Goal: Find specific page/section: Find specific page/section

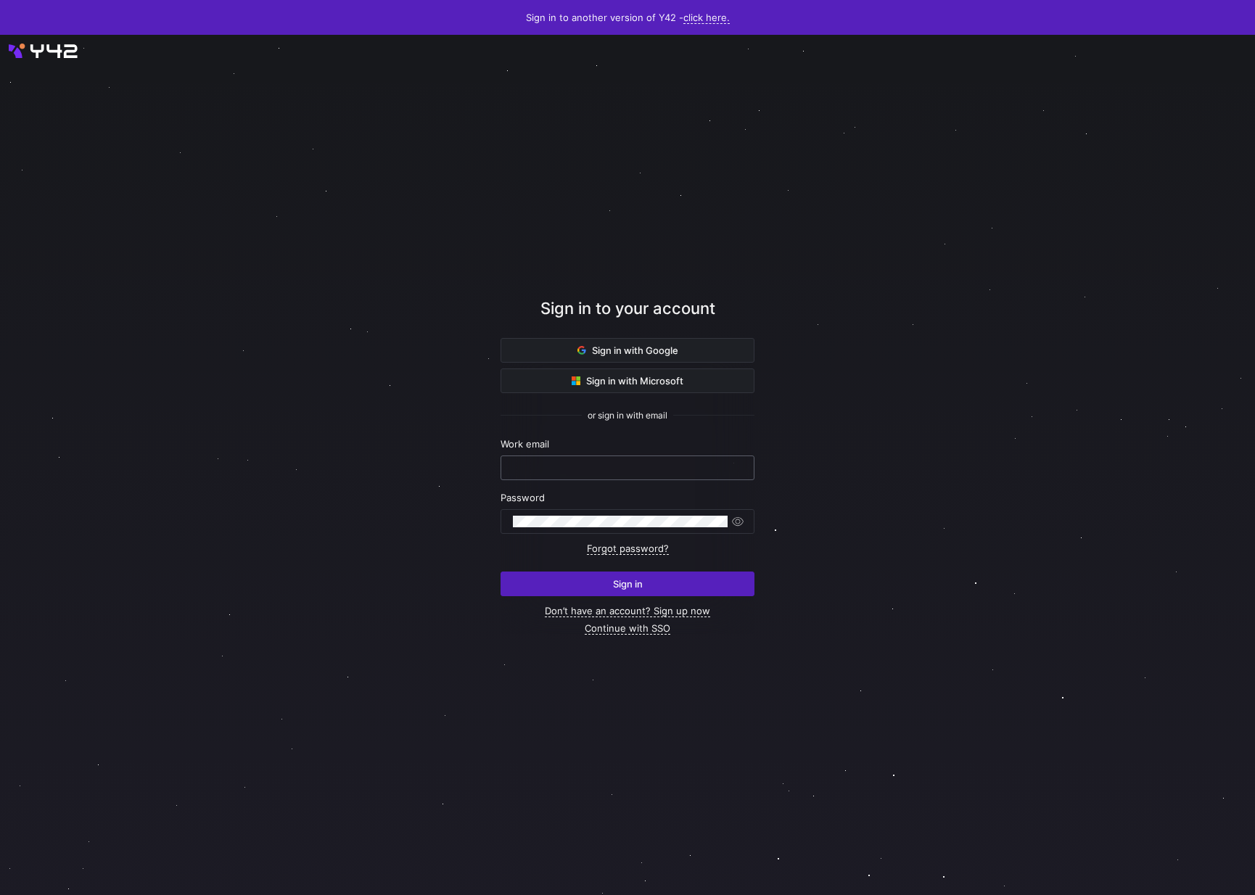
click at [611, 462] on input "text" at bounding box center [627, 468] width 229 height 12
type input "[PERSON_NAME][EMAIL_ADDRESS][DOMAIN_NAME]"
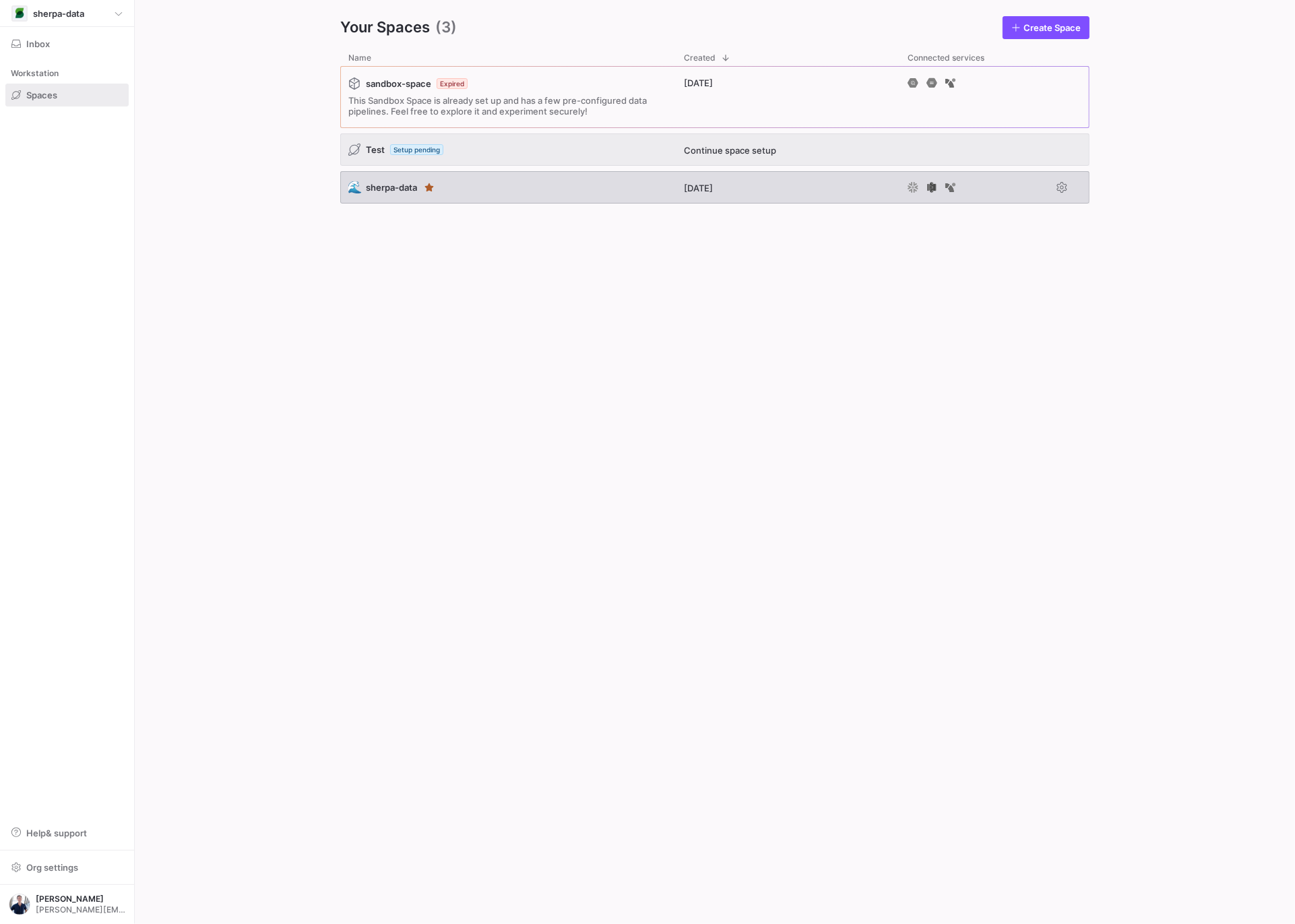
click at [485, 199] on div "🌊 sherpa-data" at bounding box center [507, 187] width 335 height 33
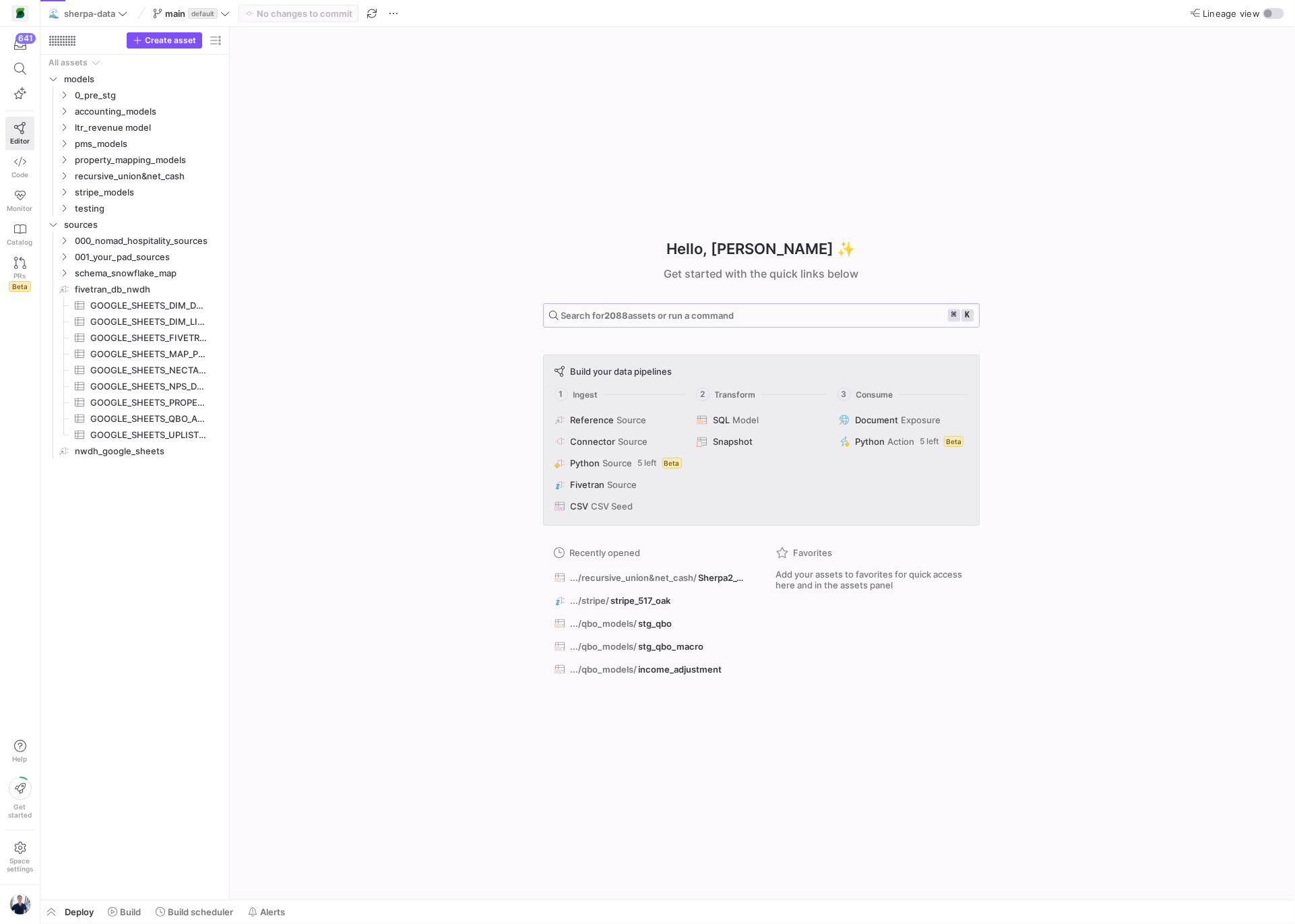
click at [714, 316] on span "Search for 2088 assets or run a command" at bounding box center [648, 316] width 173 height 11
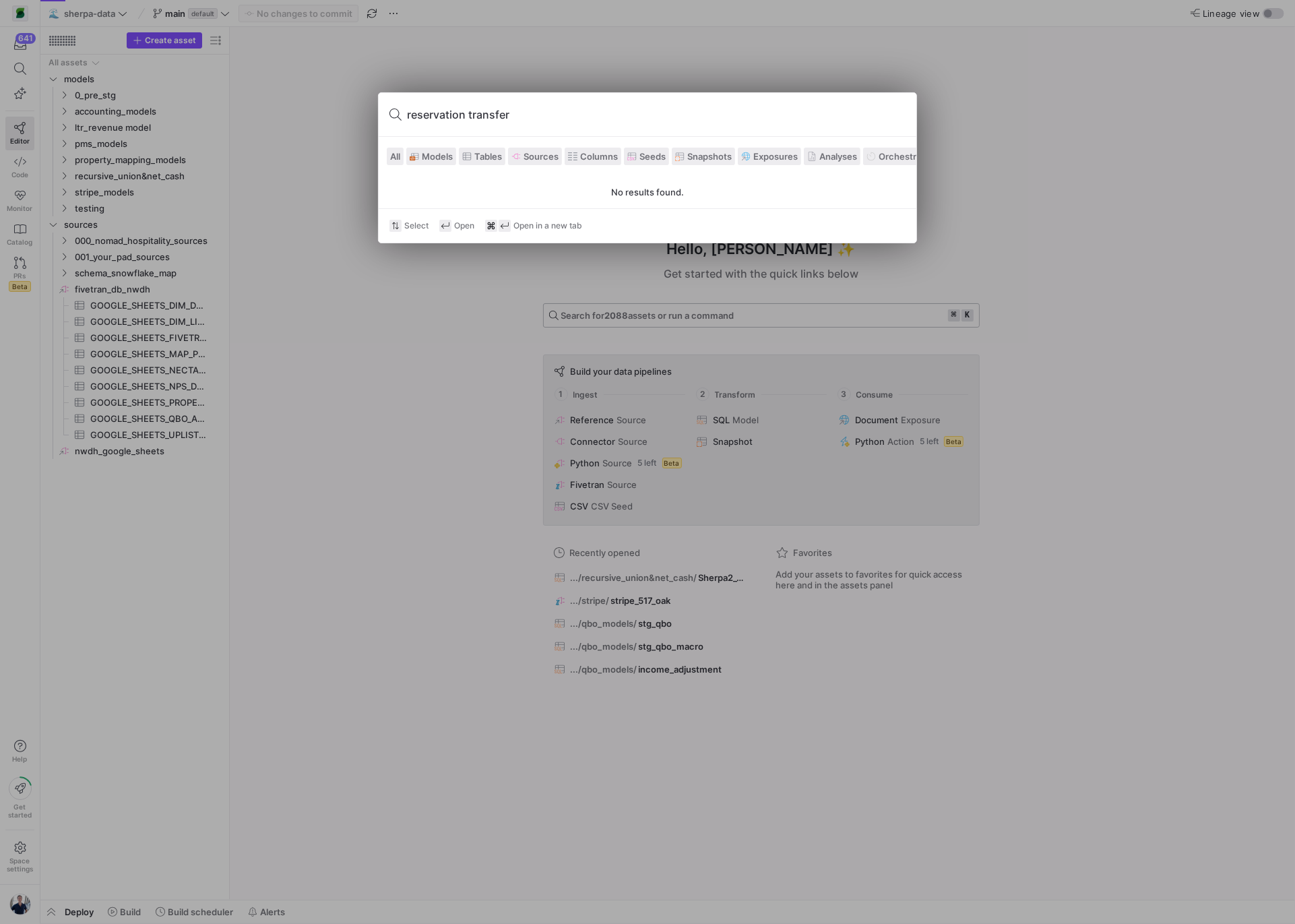
type input "reservation transfer"
click at [407, 77] on div at bounding box center [648, 462] width 1295 height 924
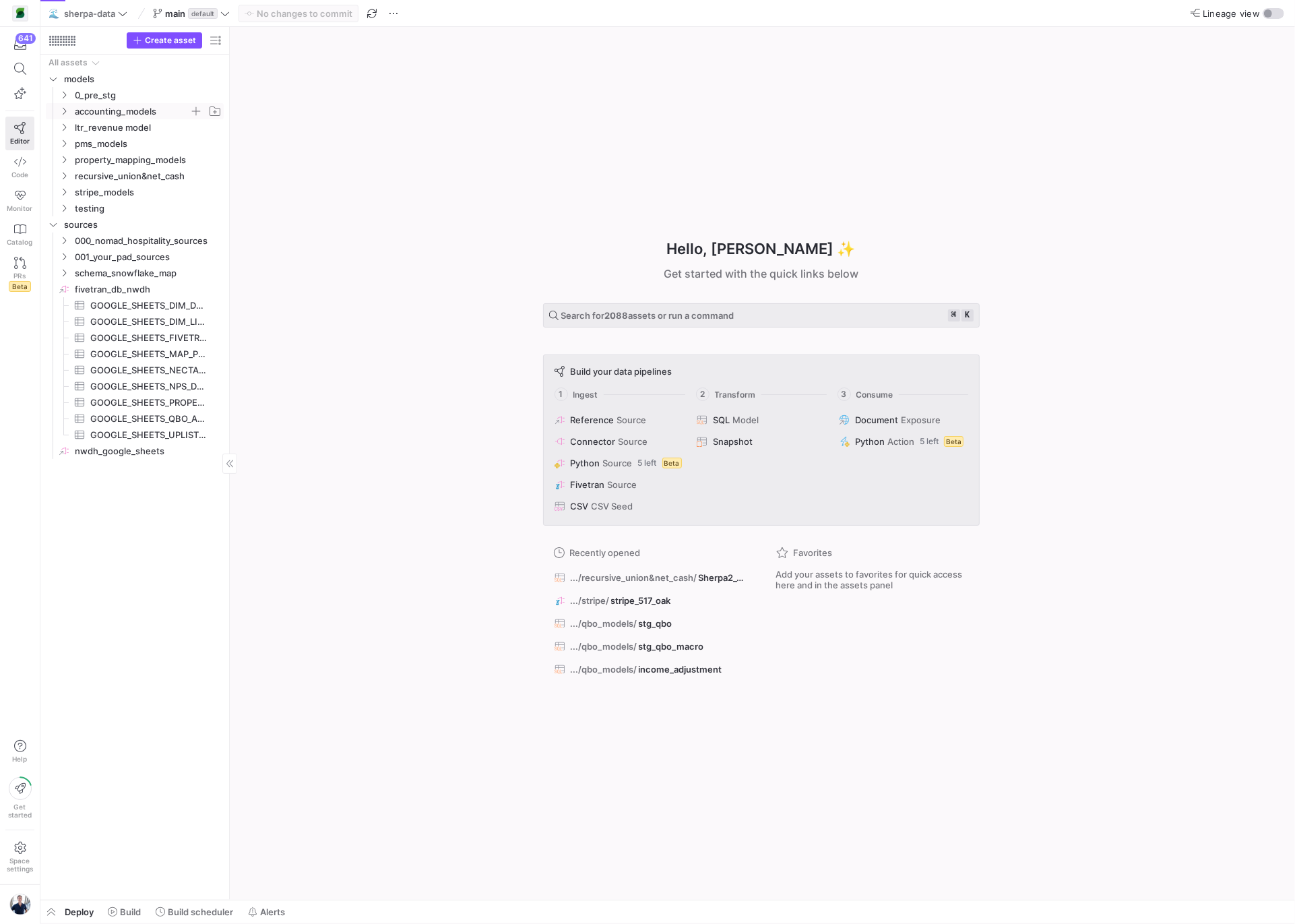
click at [65, 114] on icon "Press SPACE to select this row." at bounding box center [64, 111] width 9 height 8
click at [72, 126] on icon "Press SPACE to select this row." at bounding box center [74, 127] width 9 height 8
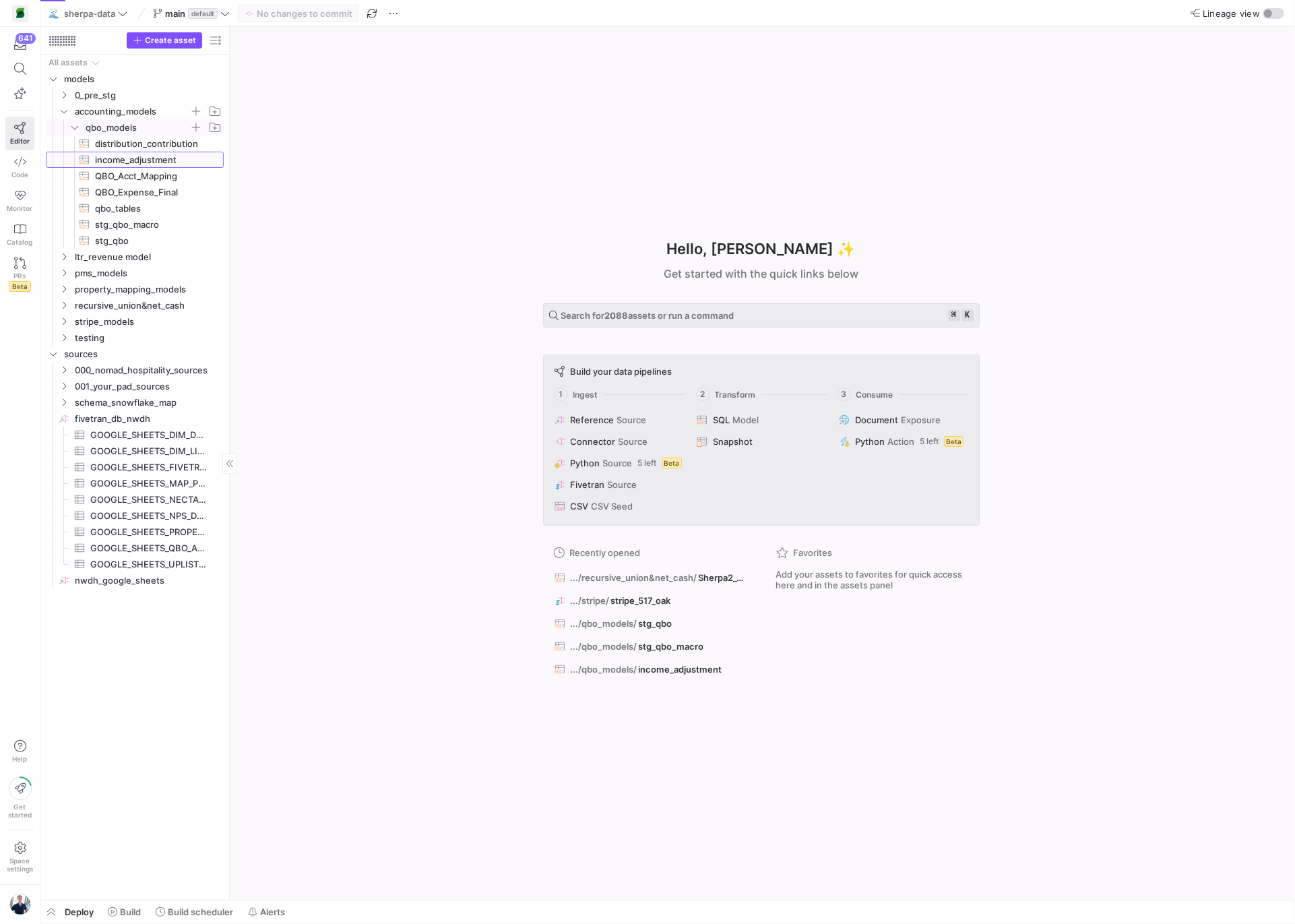
click at [117, 163] on span "income_adjustment​​​​​​​​​​" at bounding box center [151, 160] width 113 height 16
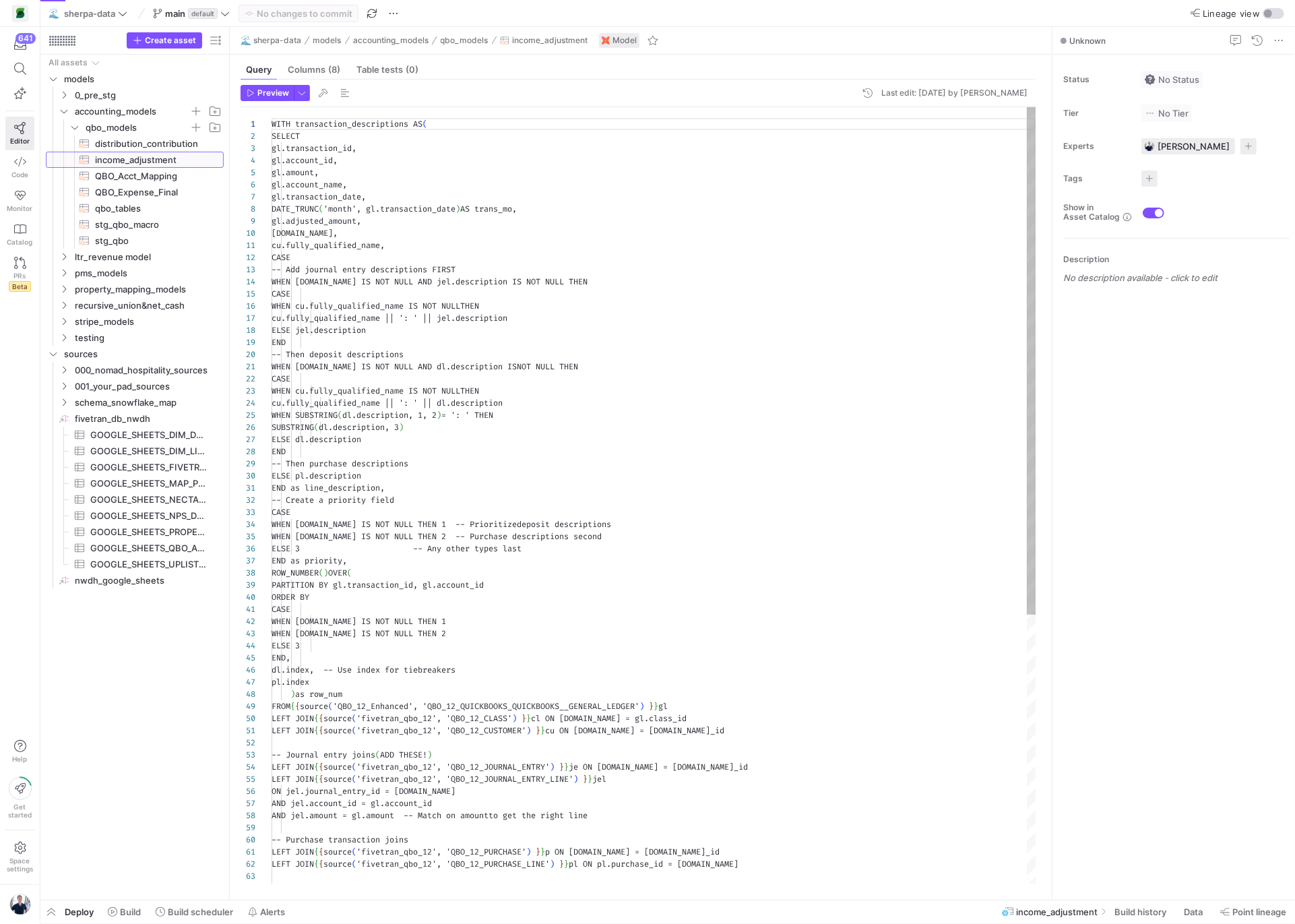
scroll to position [122, 0]
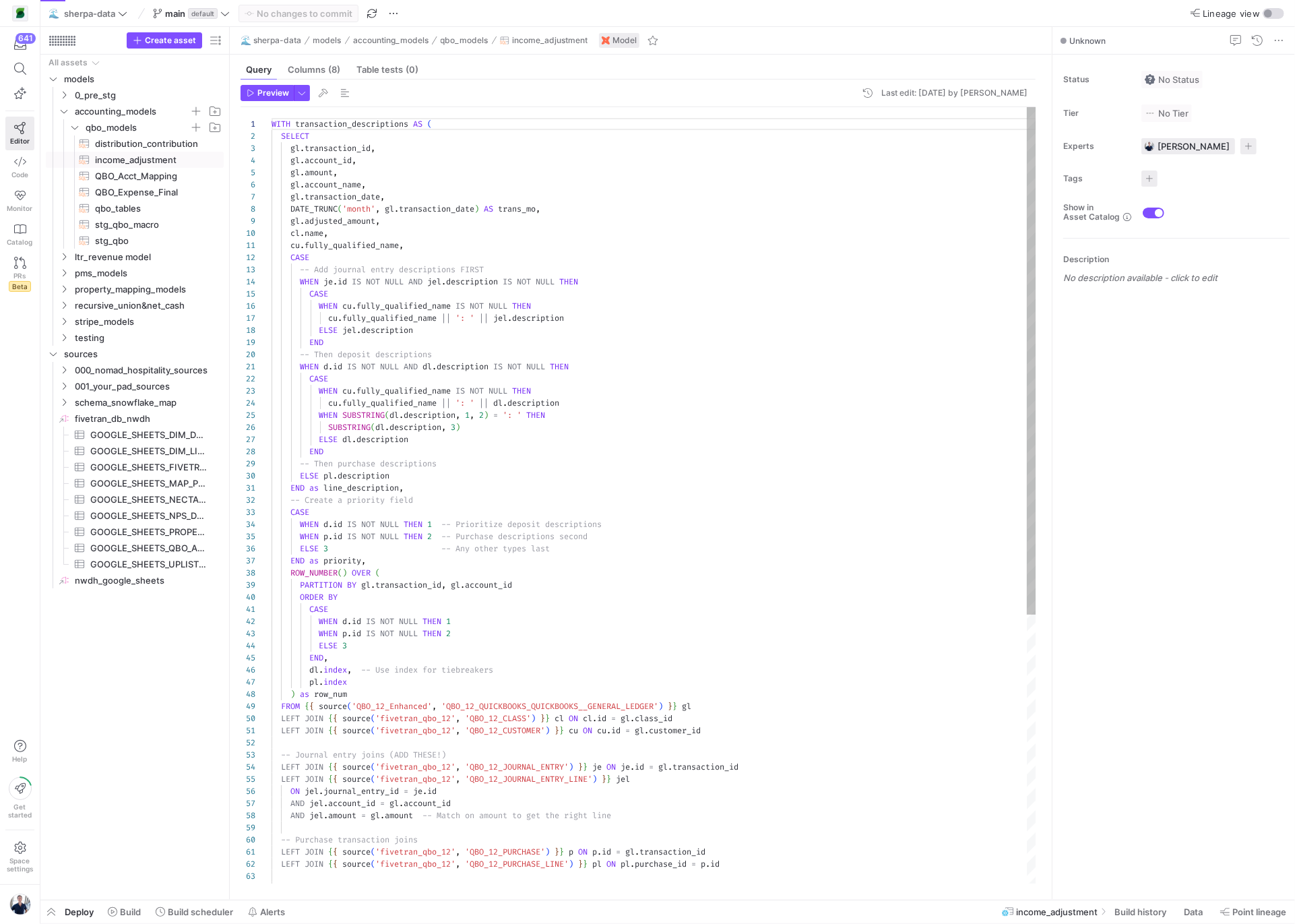
type textarea "cu.fully_qualified_name, CASE -- Add journal entry descriptions FIRST WHEN [DOM…"
click at [797, 348] on div "WITH transaction_descriptions AS ( SELECT gl . transaction_id , gl . account_id…" at bounding box center [653, 700] width 765 height 1187
type textarea "r"
type textarea "END as line_description, -- Create a priority field CASE WHEN [DOMAIN_NAME] IS …"
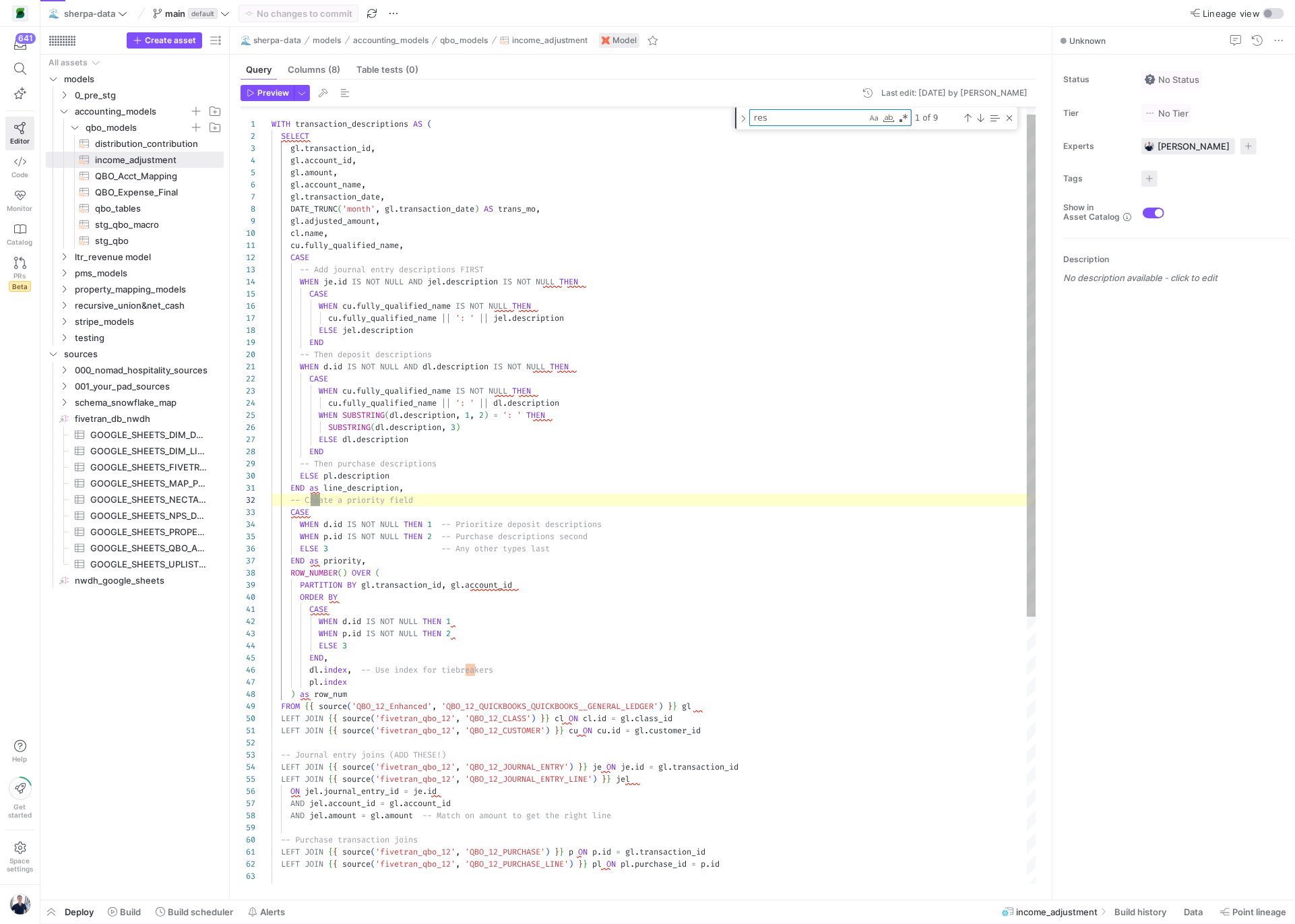
type textarea "rese"
type textarea "gl.amount <> 0 AND ( gl.account_name LIKE 'Reservation %' OR gl.account_name IN…"
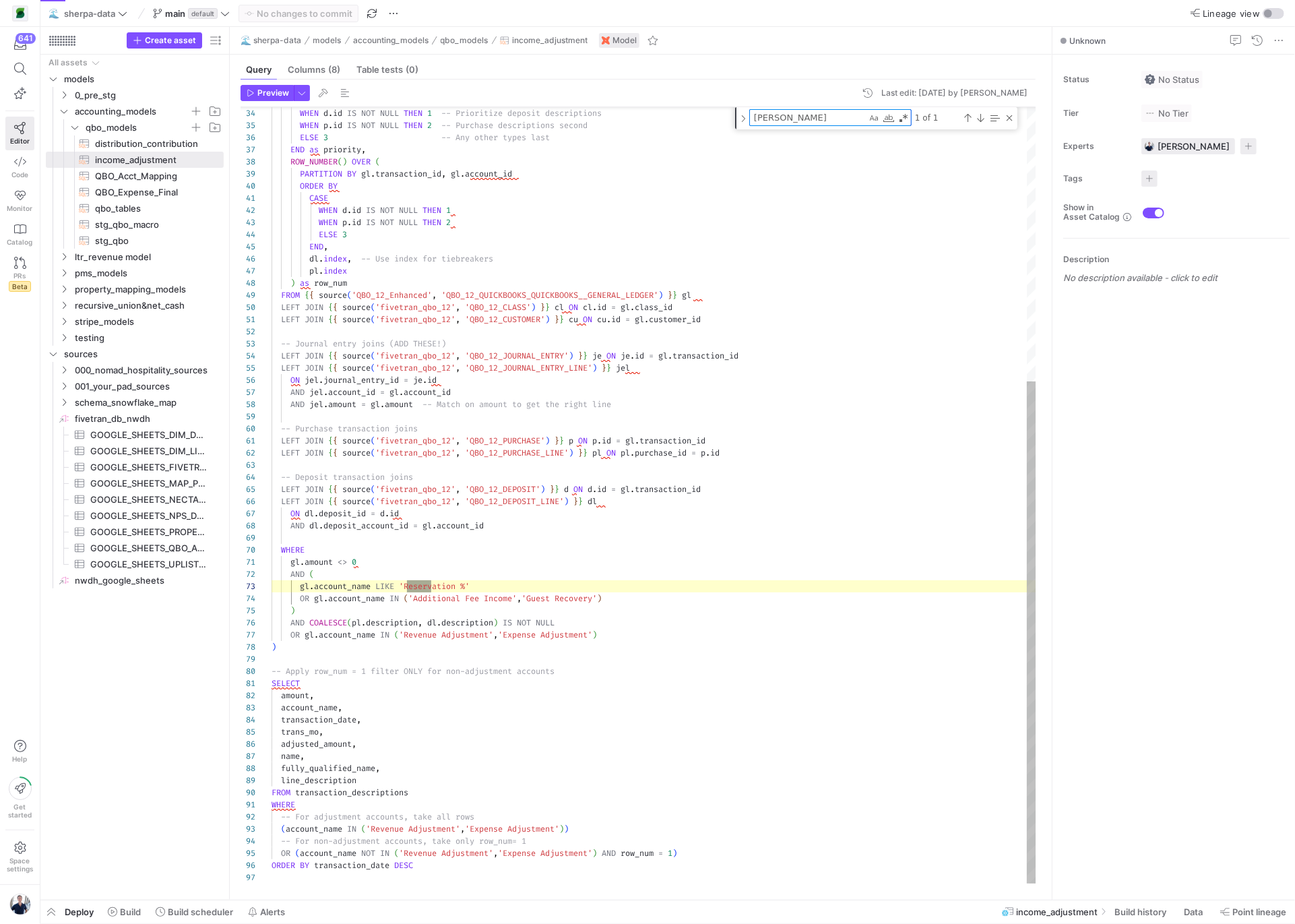
scroll to position [122, 159]
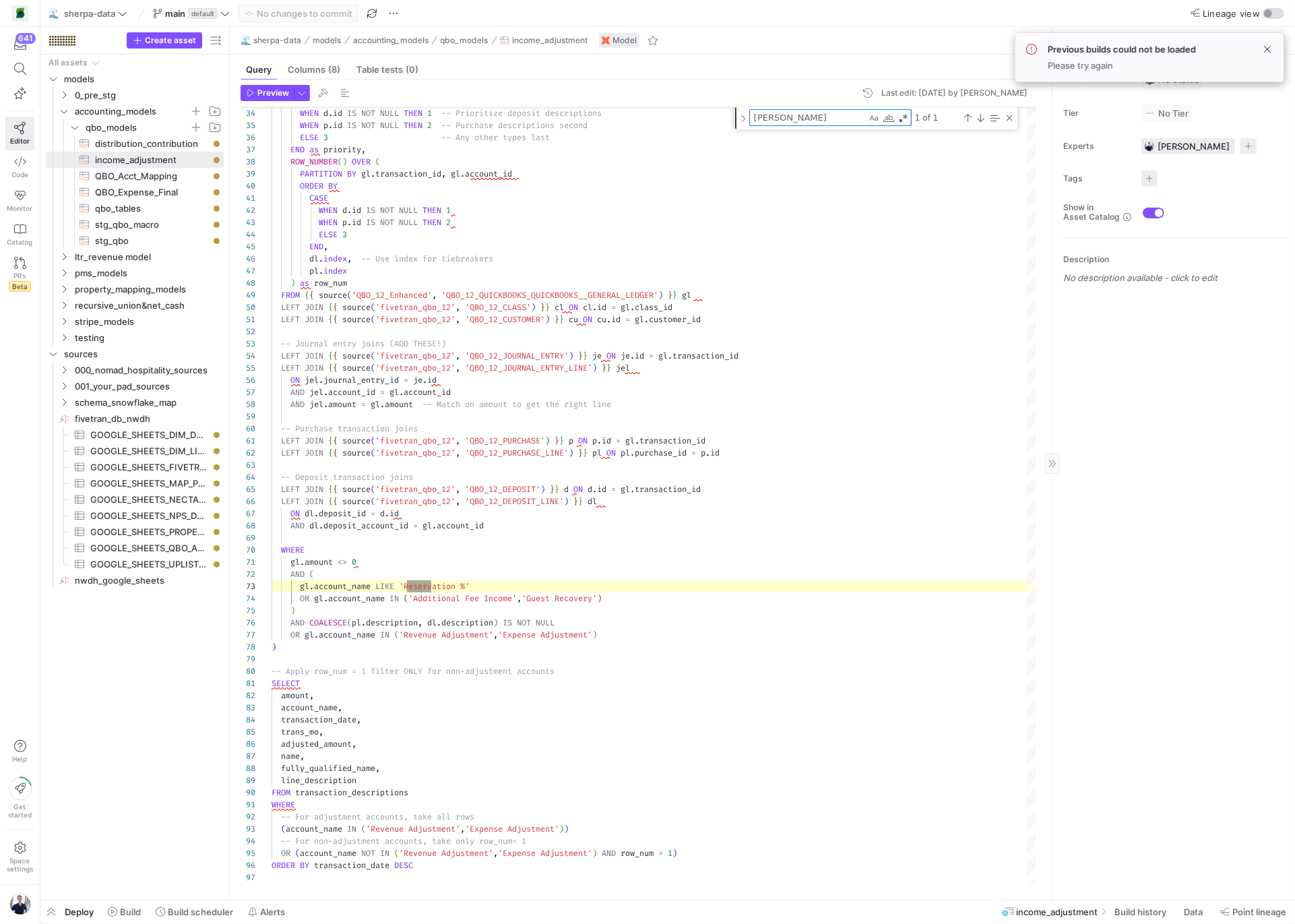
type textarea "[PERSON_NAME]"
